Goal: Information Seeking & Learning: Check status

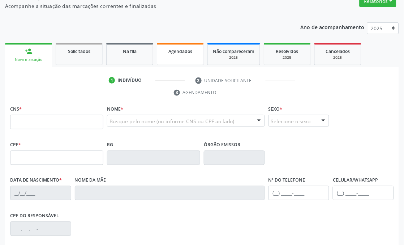
click at [175, 55] on link "Agendados" at bounding box center [180, 54] width 47 height 22
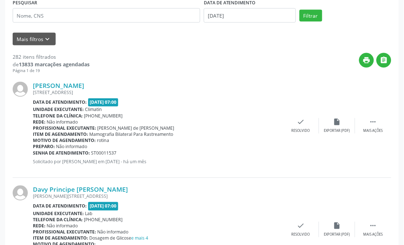
scroll to position [160, 0]
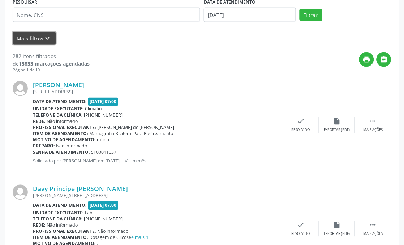
click at [38, 38] on button "Mais filtros keyboard_arrow_down" at bounding box center [34, 38] width 43 height 13
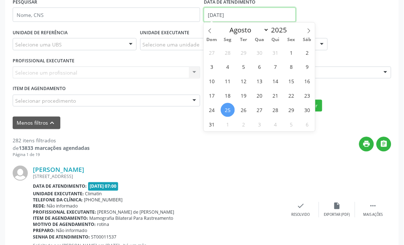
click at [232, 15] on input "[DATE]" at bounding box center [250, 15] width 92 height 14
click at [293, 51] on span "1" at bounding box center [291, 52] width 14 height 14
type input "[DATE]"
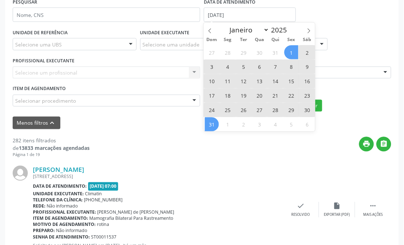
click at [214, 122] on span "31" at bounding box center [212, 125] width 14 height 14
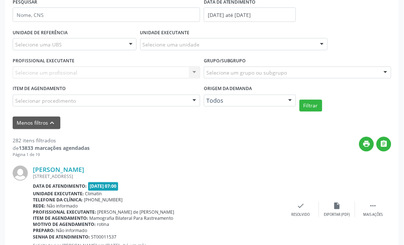
click at [76, 98] on div "Selecionar procedimento" at bounding box center [106, 101] width 187 height 12
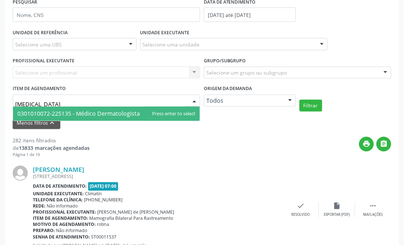
type input "dermatologista"
click at [81, 113] on span "0301010072-225135 - Médico Dermatologista" at bounding box center [78, 114] width 122 height 8
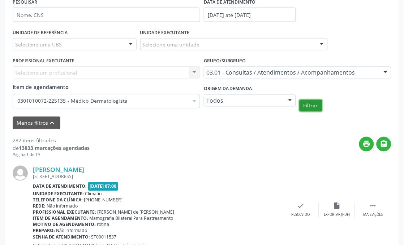
click at [300, 108] on button "Filtrar" at bounding box center [310, 106] width 23 height 12
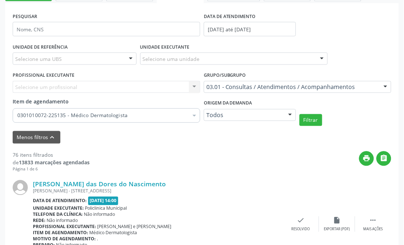
scroll to position [120, 0]
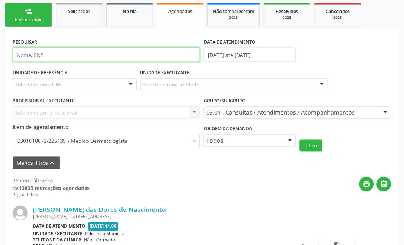
click at [32, 59] on input "text" at bounding box center [106, 55] width 187 height 14
type input "car"
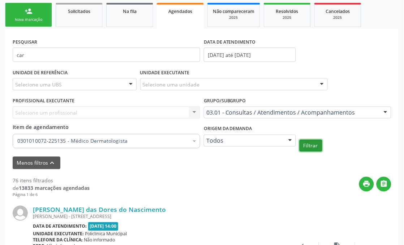
click at [310, 147] on button "Filtrar" at bounding box center [310, 146] width 23 height 12
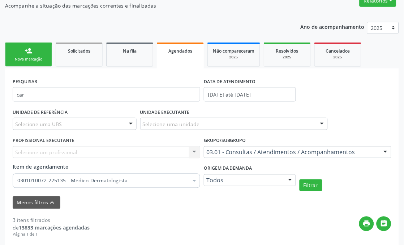
scroll to position [76, 0]
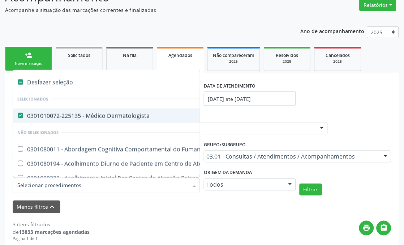
click at [91, 113] on div "0301010072-225135 - Médico Dermatologista" at bounding box center [399, 116] width 764 height 6
checkbox Dermatologista "false"
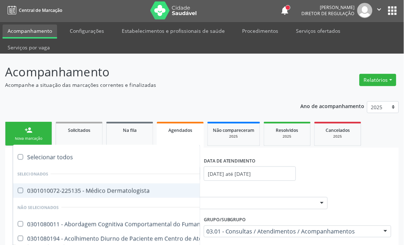
scroll to position [0, 0]
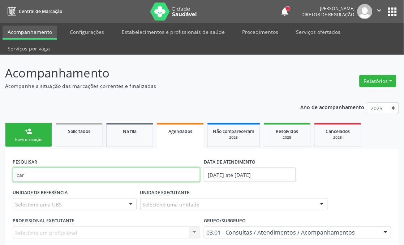
click at [48, 173] on input "car" at bounding box center [106, 175] width 187 height 14
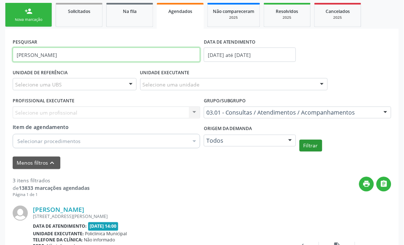
type input "[PERSON_NAME]"
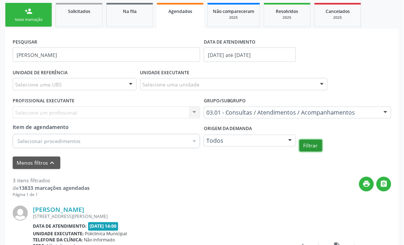
click at [313, 143] on button "Filtrar" at bounding box center [310, 146] width 23 height 12
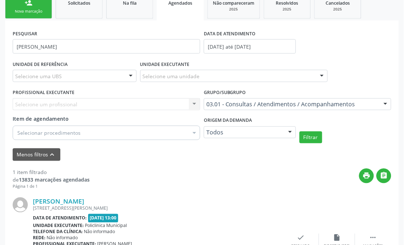
scroll to position [109, 0]
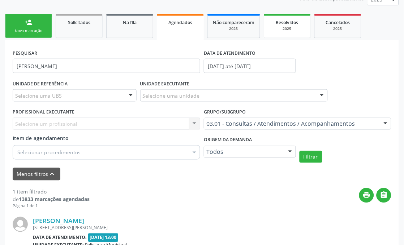
click at [282, 19] on span "Resolvidos" at bounding box center [287, 22] width 22 height 6
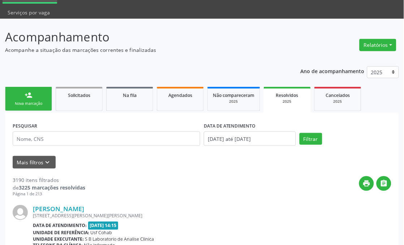
scroll to position [29, 0]
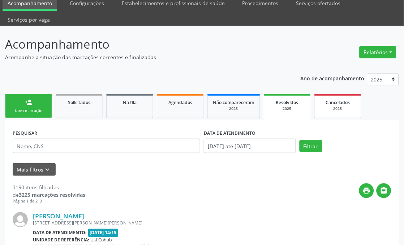
click at [337, 101] on span "Cancelados" at bounding box center [338, 103] width 24 height 6
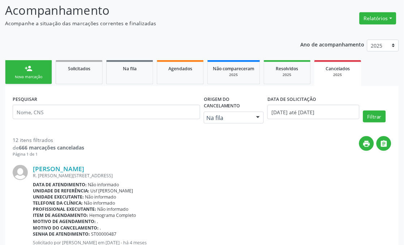
scroll to position [80, 0]
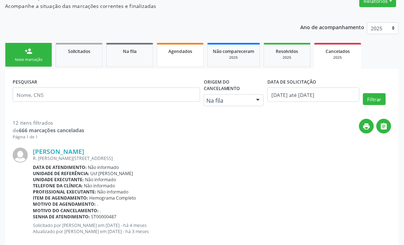
click at [188, 55] on link "Agendados" at bounding box center [180, 55] width 47 height 24
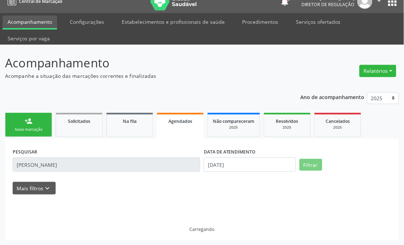
scroll to position [18, 0]
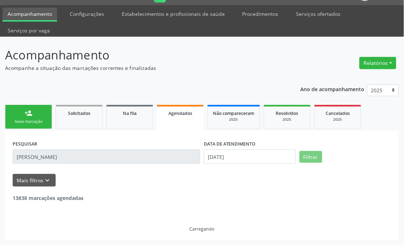
click at [55, 157] on input "[PERSON_NAME]" at bounding box center [106, 157] width 187 height 14
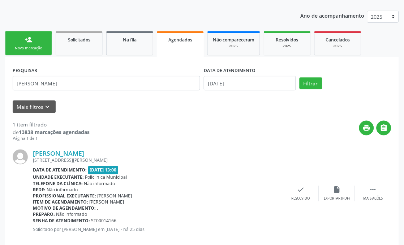
scroll to position [98, 0]
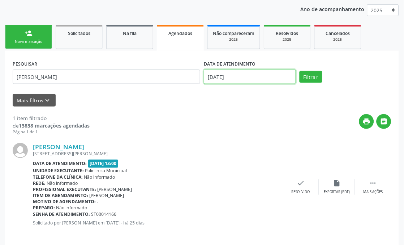
click at [225, 79] on input "[DATE]" at bounding box center [250, 77] width 92 height 14
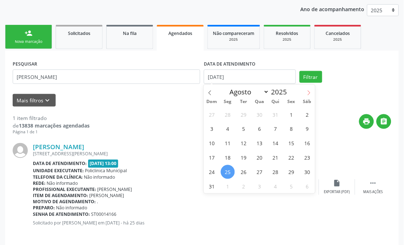
click at [305, 93] on span at bounding box center [308, 91] width 12 height 12
select select "8"
click at [224, 114] on span "1" at bounding box center [228, 115] width 14 height 14
type input "[DATE]"
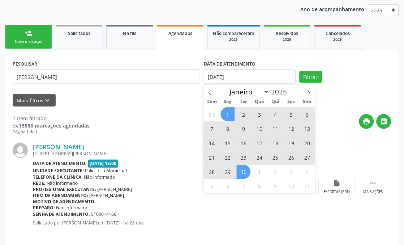
click at [241, 174] on span "30" at bounding box center [243, 172] width 14 height 14
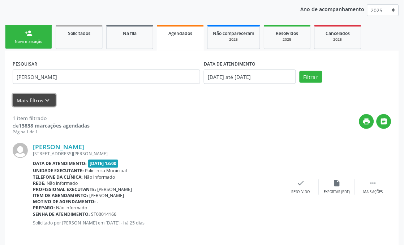
click at [47, 105] on button "Mais filtros keyboard_arrow_down" at bounding box center [34, 100] width 43 height 13
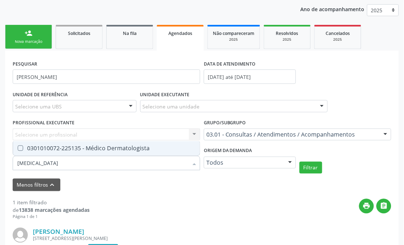
type input "dermatologista"
click at [56, 148] on div "0301010072-225135 - Médico Dermatologista" at bounding box center [106, 149] width 178 height 6
checkbox Dermatologista "true"
click at [305, 172] on button "Filtrar" at bounding box center [310, 168] width 23 height 12
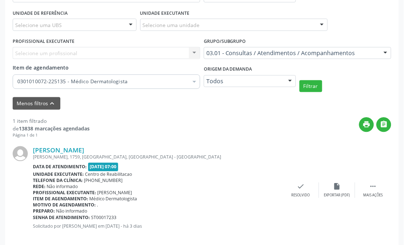
scroll to position [189, 0]
